Goal: Task Accomplishment & Management: Use online tool/utility

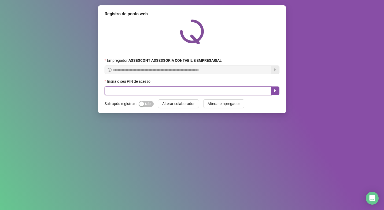
click at [155, 92] on input "text" at bounding box center [188, 90] width 167 height 9
type input "*****"
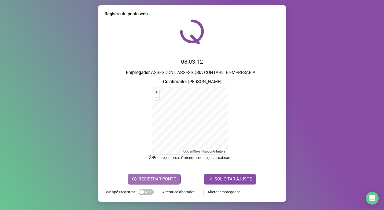
click at [159, 180] on span "REGISTRAR PONTO" at bounding box center [158, 179] width 38 height 6
